Goal: Task Accomplishment & Management: Use online tool/utility

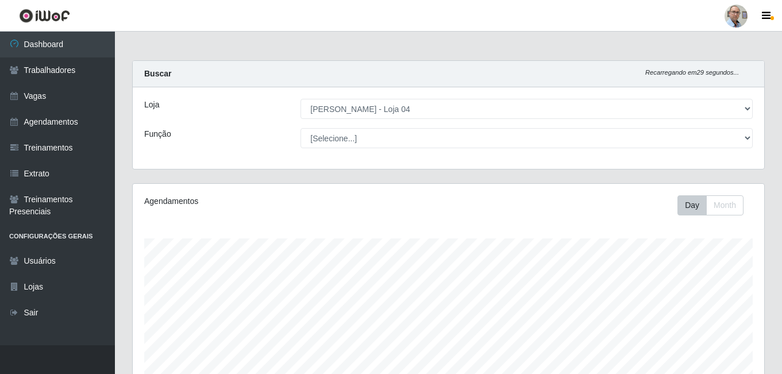
select select "251"
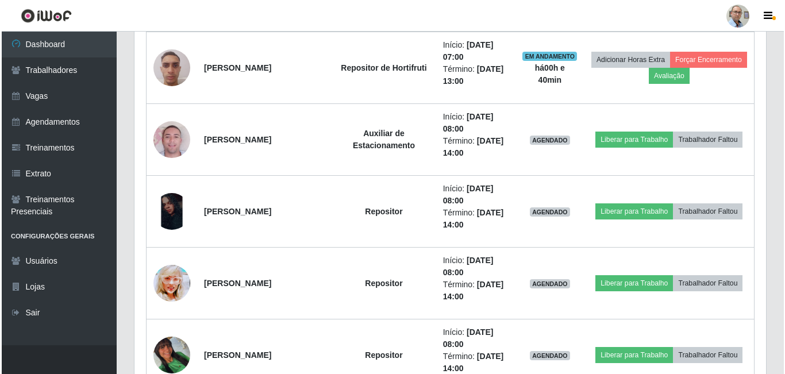
scroll to position [238, 631]
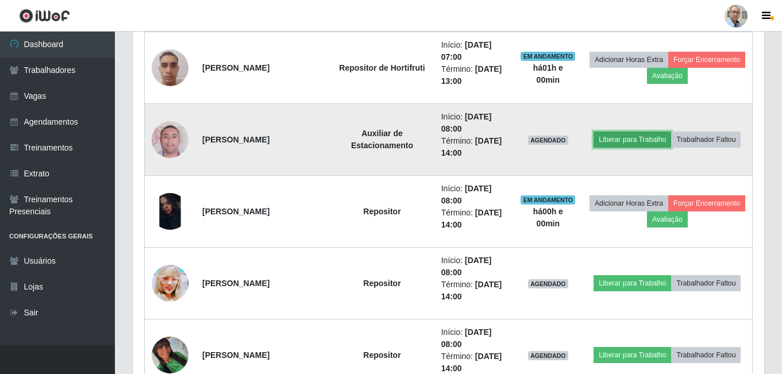
click at [646, 141] on button "Liberar para Trabalho" at bounding box center [632, 140] width 78 height 16
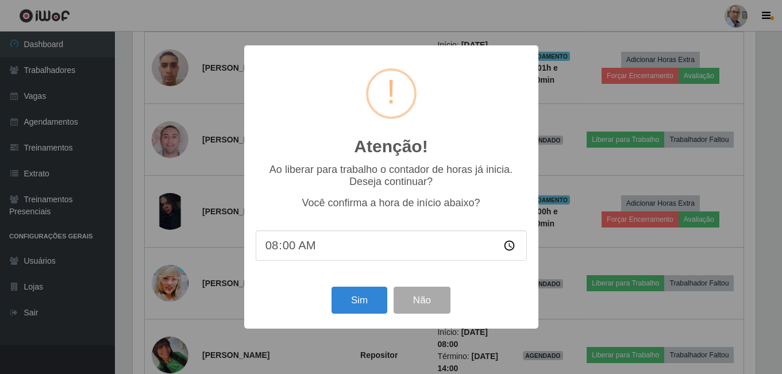
scroll to position [238, 625]
click at [370, 302] on button "Sim" at bounding box center [361, 300] width 56 height 27
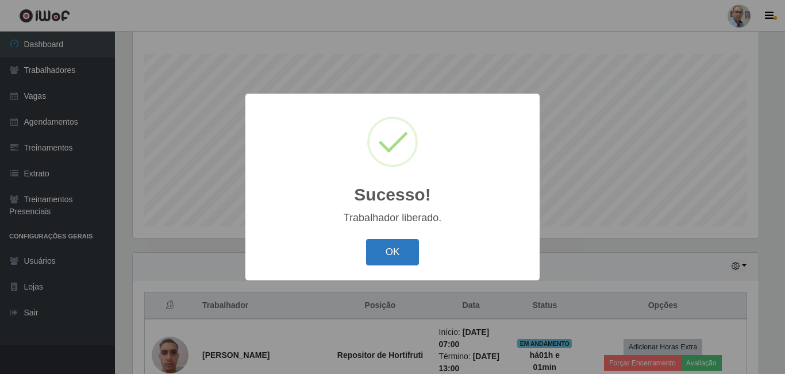
click at [399, 258] on button "OK" at bounding box center [392, 252] width 53 height 27
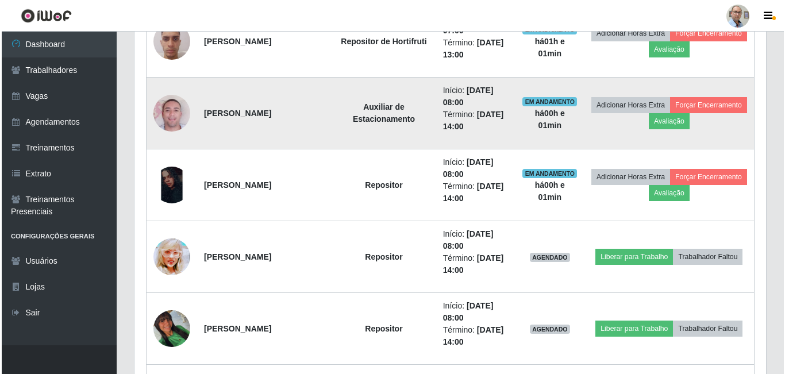
scroll to position [529, 0]
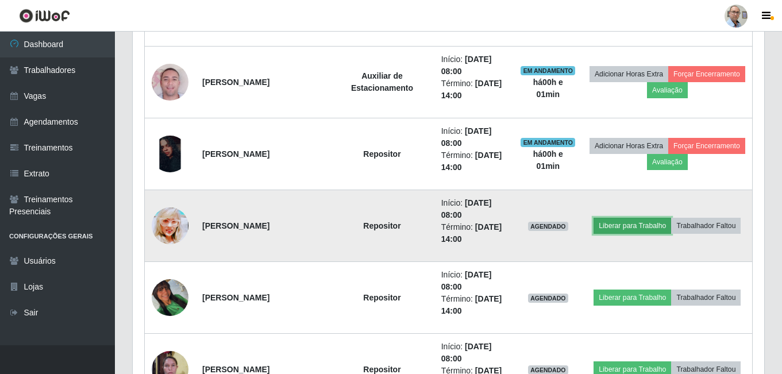
click at [635, 226] on button "Liberar para Trabalho" at bounding box center [632, 226] width 78 height 16
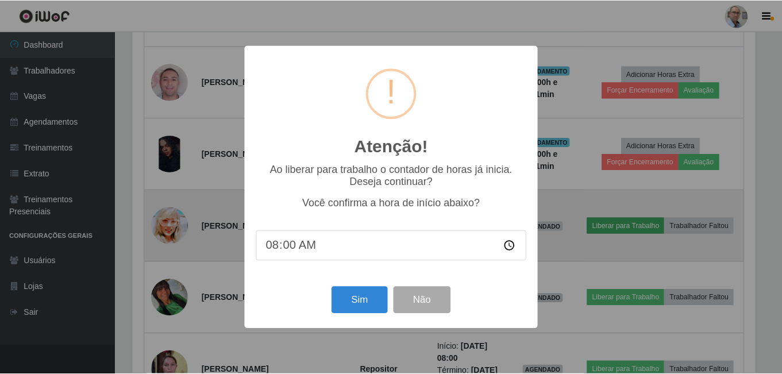
scroll to position [238, 625]
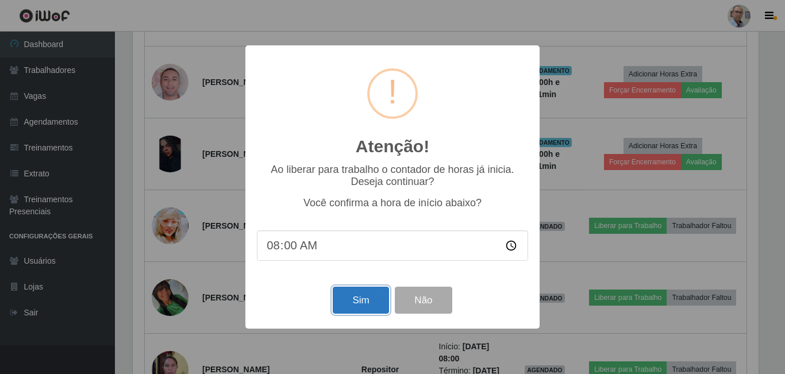
click at [364, 310] on button "Sim" at bounding box center [361, 300] width 56 height 27
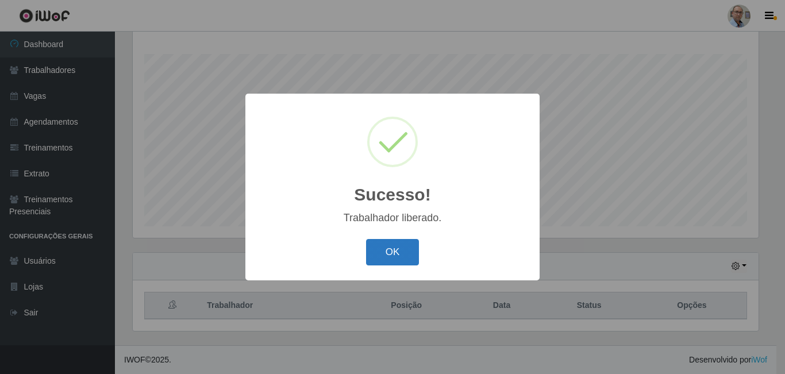
click at [386, 248] on button "OK" at bounding box center [392, 252] width 53 height 27
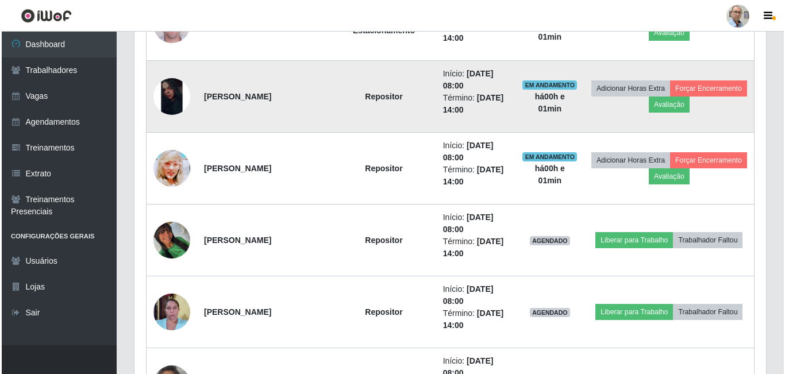
scroll to position [644, 0]
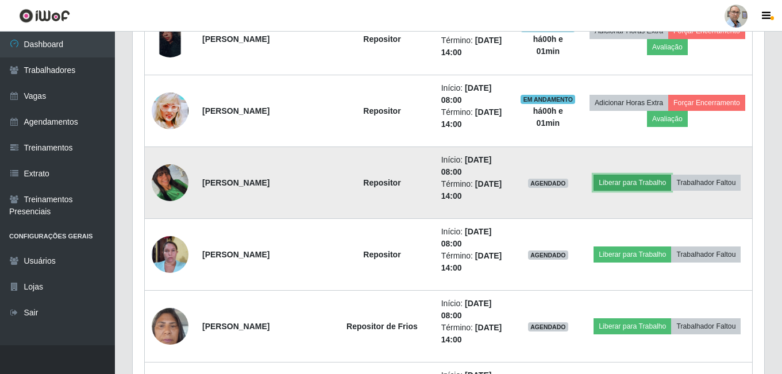
click at [641, 183] on button "Liberar para Trabalho" at bounding box center [632, 183] width 78 height 16
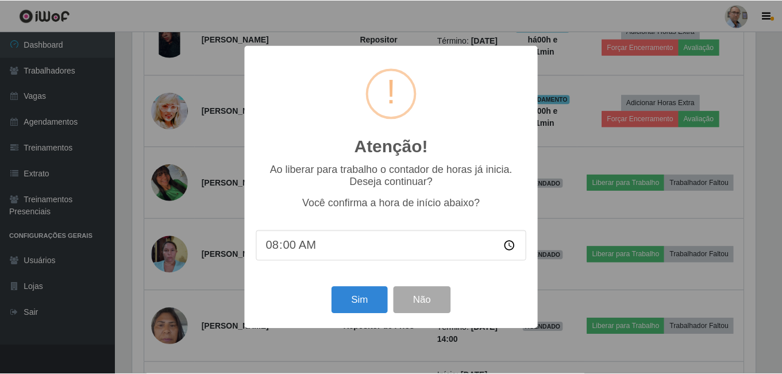
scroll to position [238, 625]
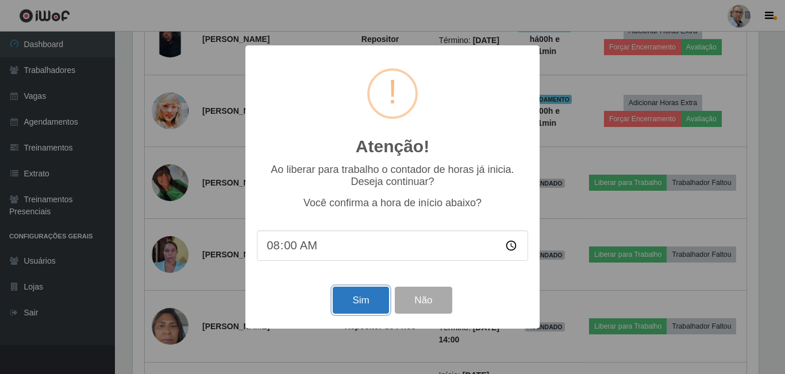
click at [362, 306] on button "Sim" at bounding box center [361, 300] width 56 height 27
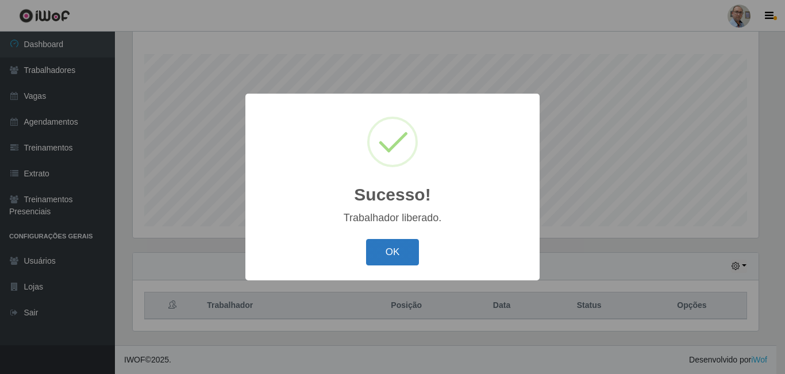
click at [392, 245] on button "OK" at bounding box center [392, 252] width 53 height 27
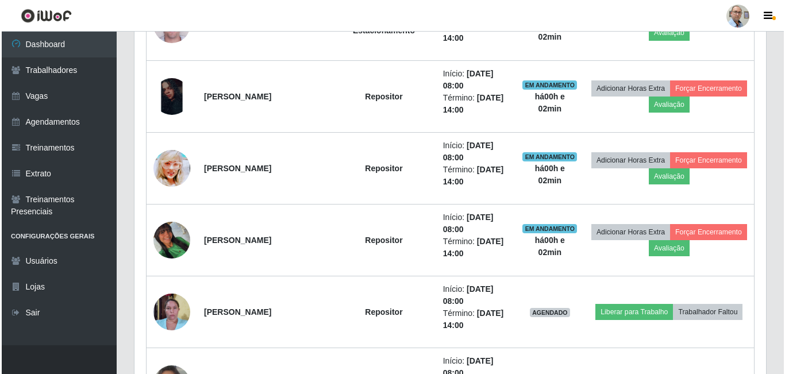
scroll to position [644, 0]
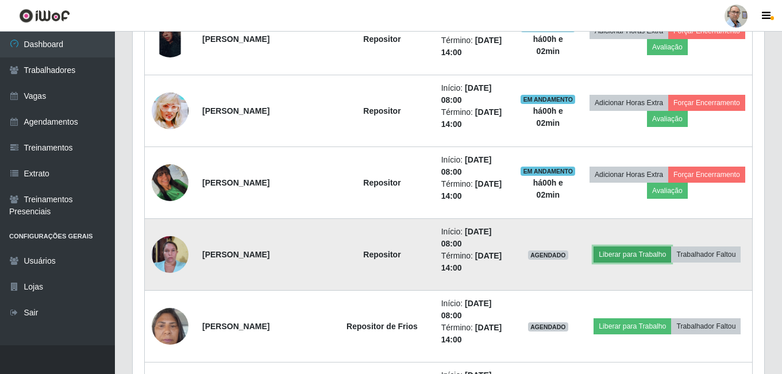
click at [623, 253] on button "Liberar para Trabalho" at bounding box center [632, 254] width 78 height 16
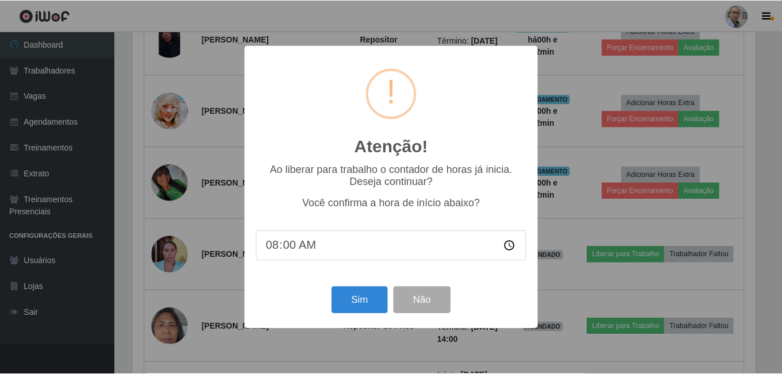
scroll to position [238, 625]
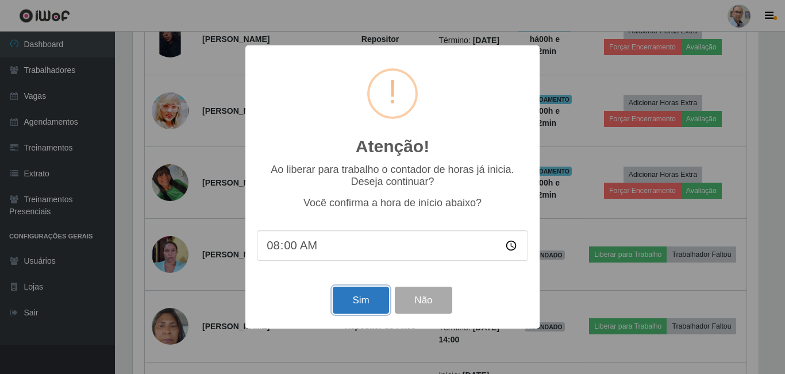
click at [370, 300] on button "Sim" at bounding box center [361, 300] width 56 height 27
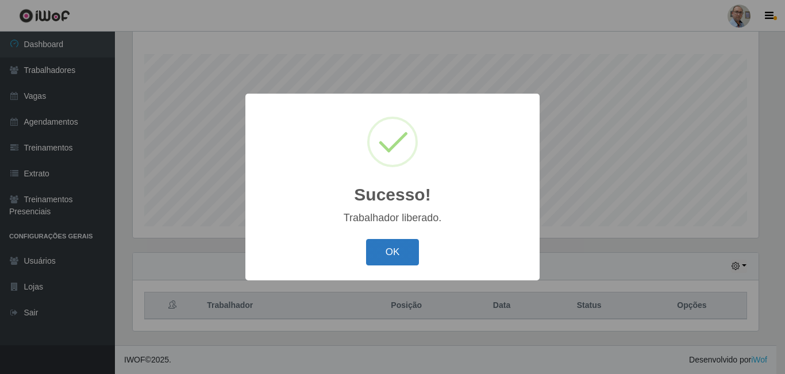
click at [393, 252] on button "OK" at bounding box center [392, 252] width 53 height 27
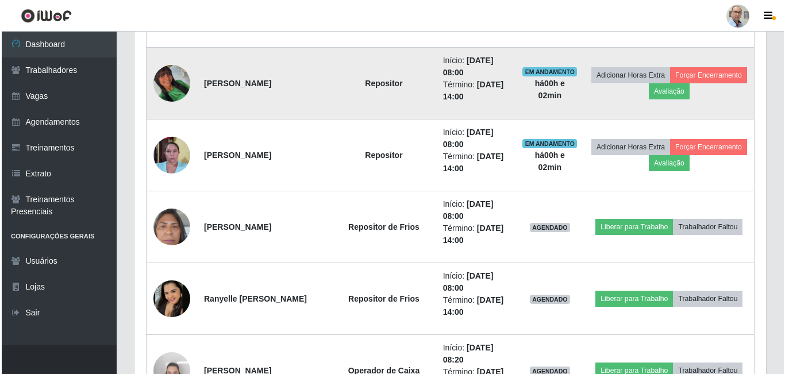
scroll to position [759, 0]
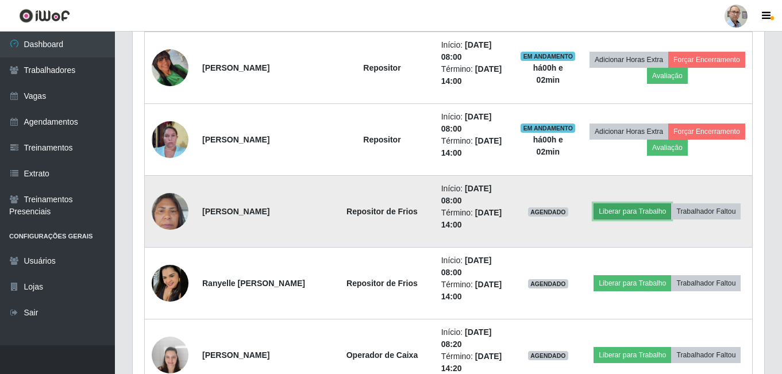
click at [636, 209] on button "Liberar para Trabalho" at bounding box center [632, 211] width 78 height 16
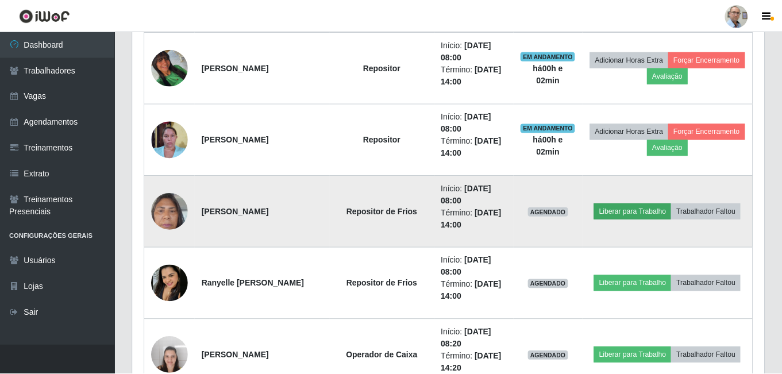
scroll to position [238, 625]
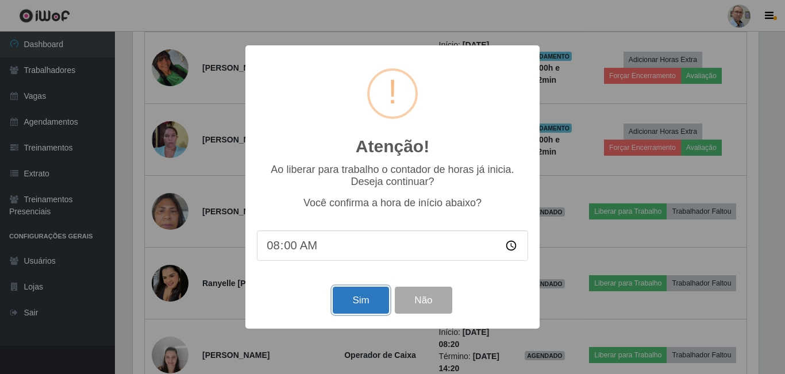
click at [352, 304] on button "Sim" at bounding box center [361, 300] width 56 height 27
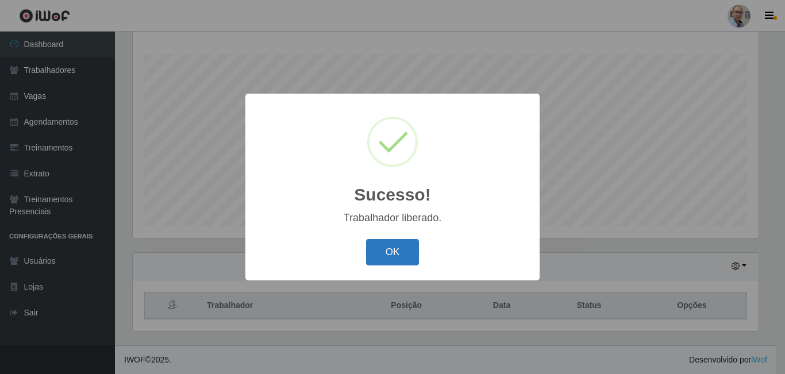
click at [388, 252] on button "OK" at bounding box center [392, 252] width 53 height 27
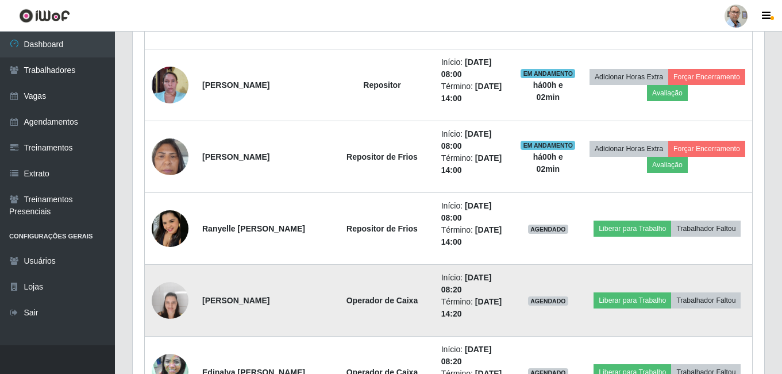
scroll to position [0, 0]
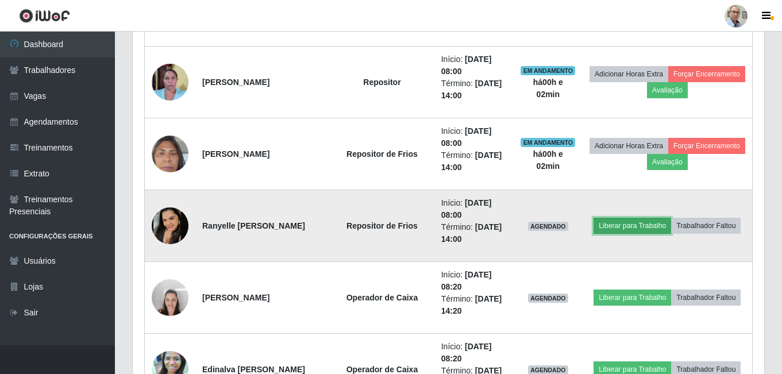
click at [635, 226] on button "Liberar para Trabalho" at bounding box center [632, 226] width 78 height 16
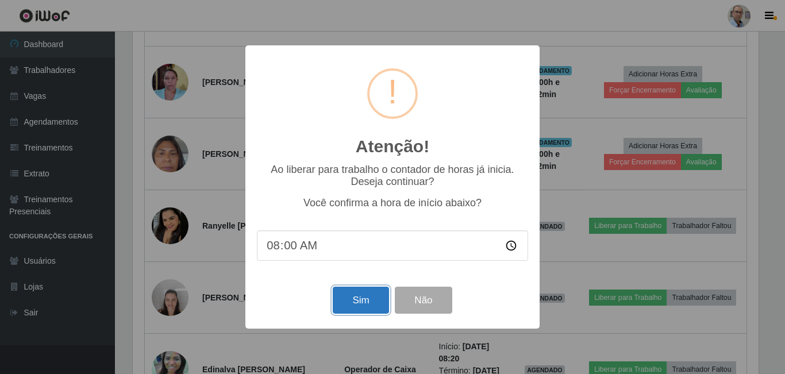
click at [364, 299] on button "Sim" at bounding box center [361, 300] width 56 height 27
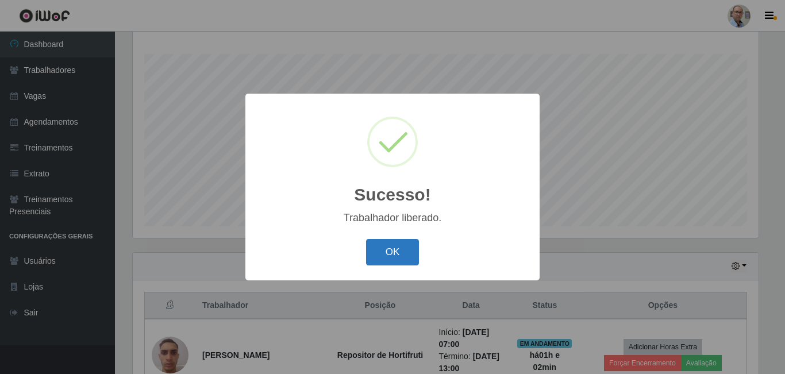
click at [403, 249] on button "OK" at bounding box center [392, 252] width 53 height 27
